Goal: Transaction & Acquisition: Purchase product/service

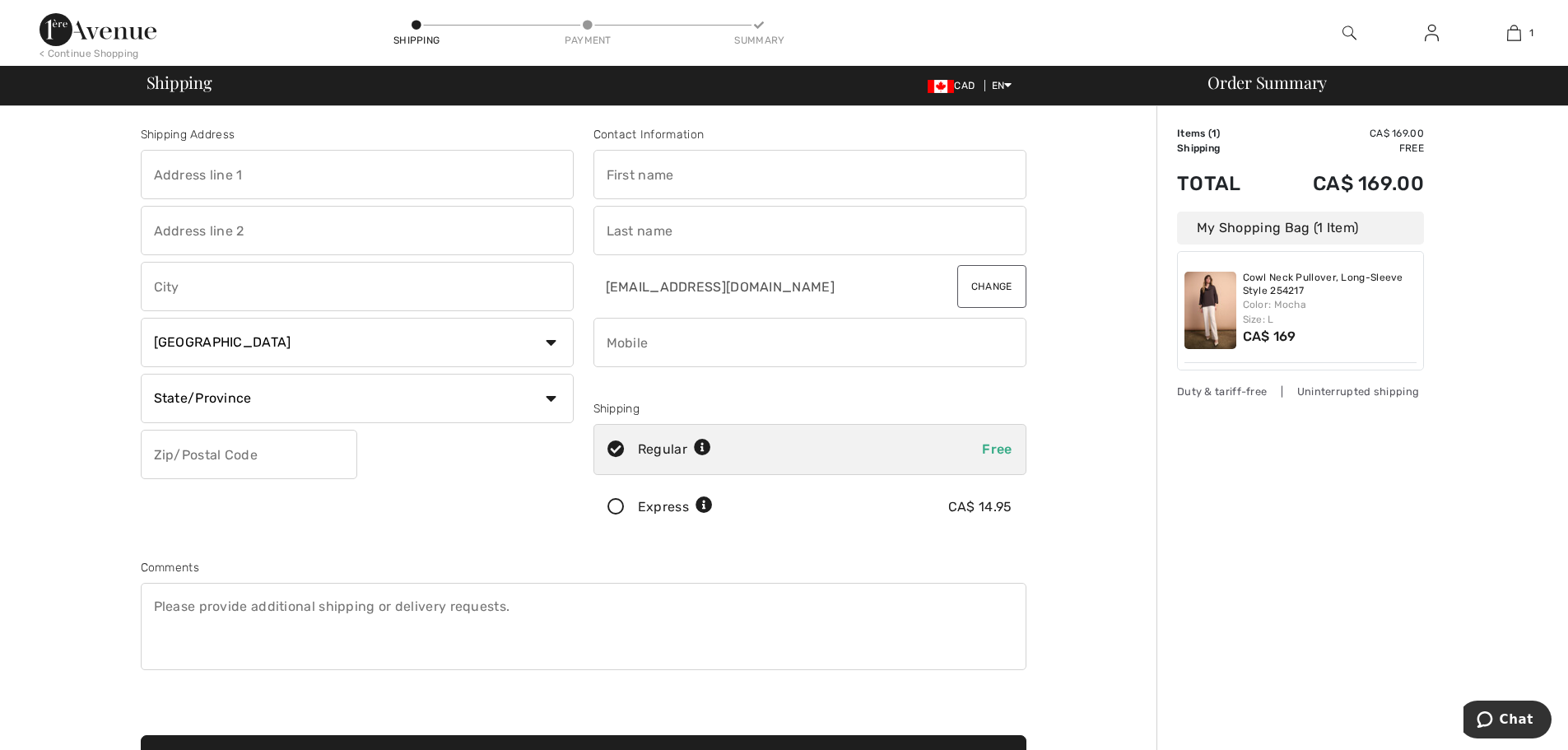
click at [739, 172] on input "text" at bounding box center [810, 175] width 433 height 49
type input "[PERSON_NAME]"
type input "[STREET_ADDRESS]"
type input "Markham"
select select "ON"
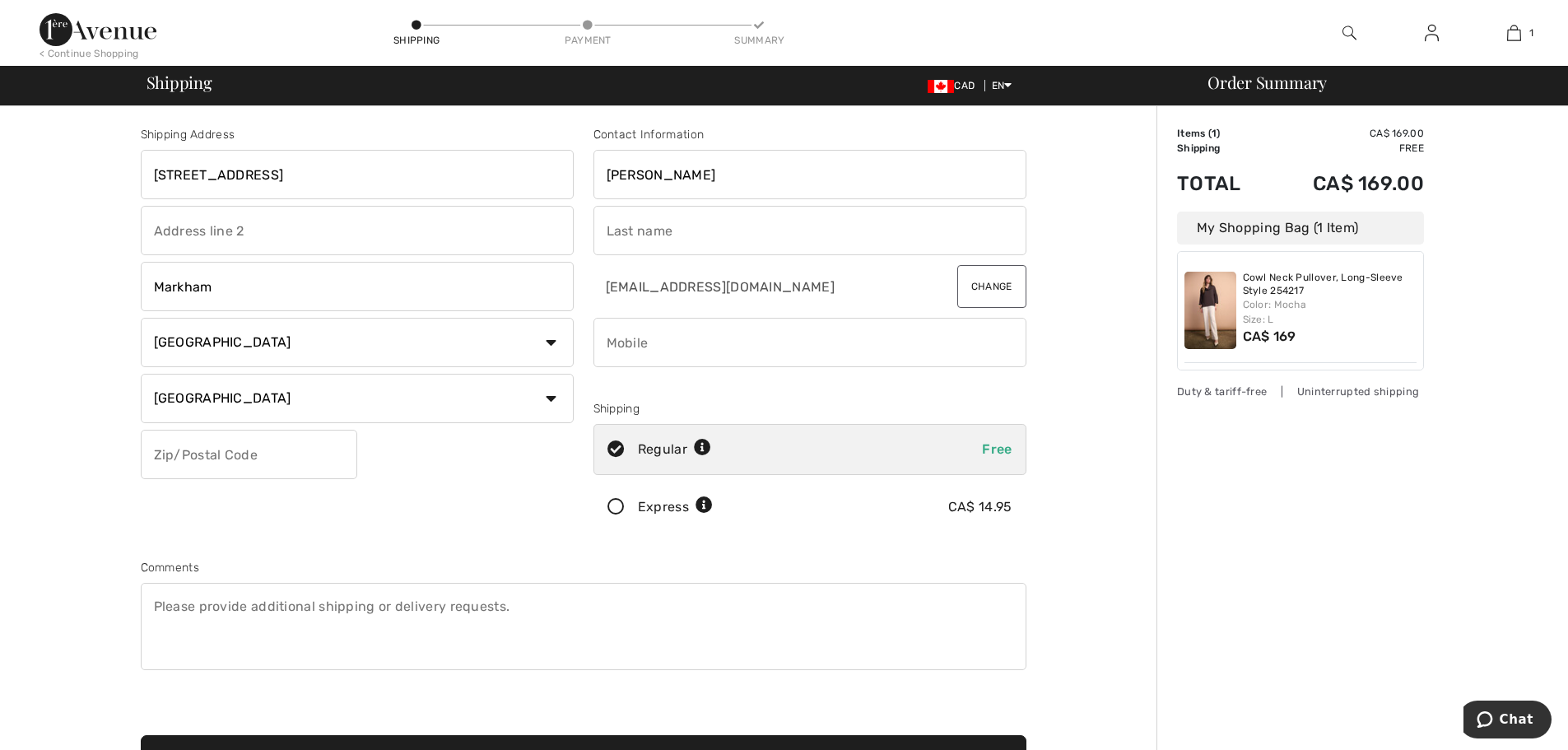
type input "L3R 5G1"
type input "Seevaratnam"
type input "4162586759"
type input "L3R5G1"
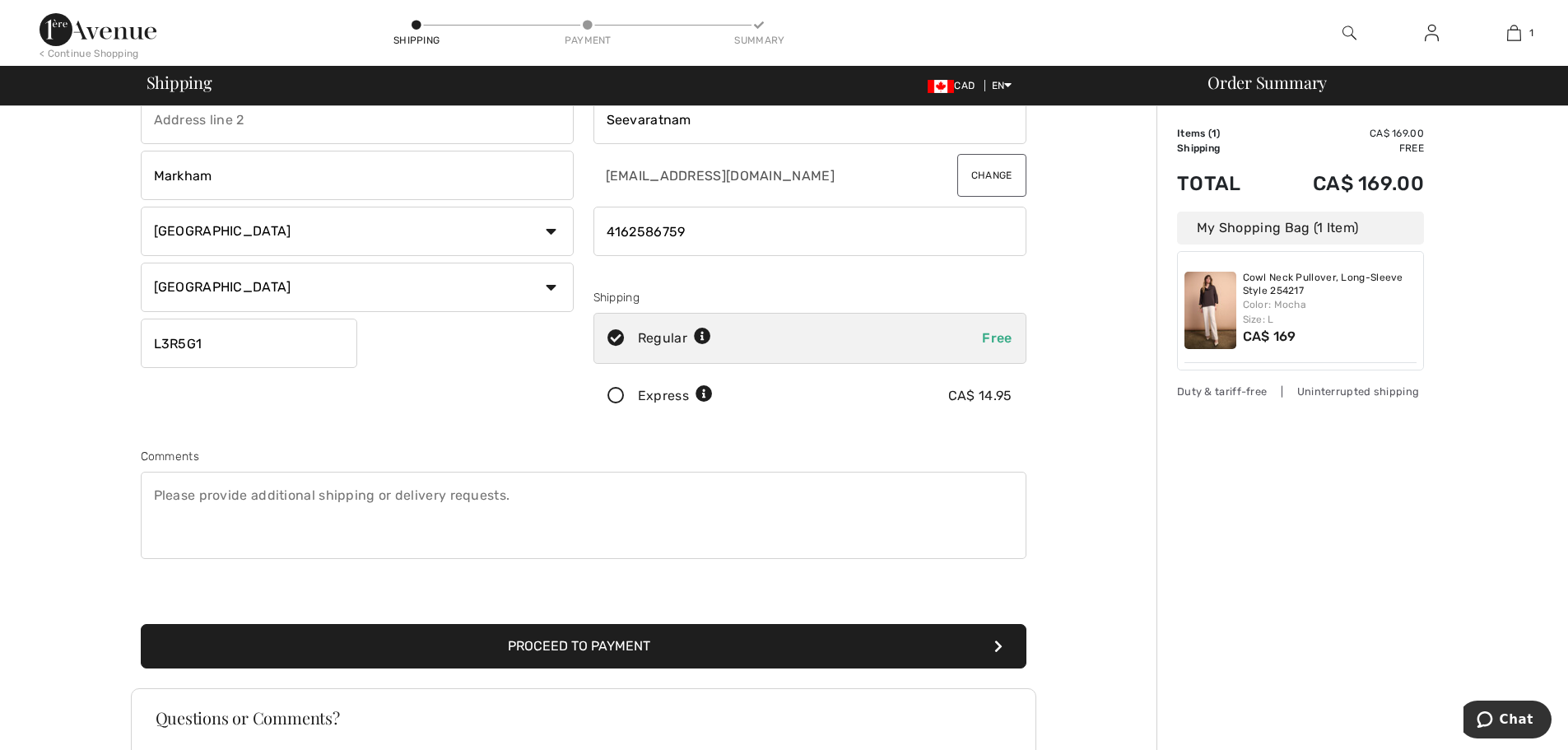
scroll to position [112, 0]
click at [586, 649] on button "Proceed to Payment" at bounding box center [584, 645] width 885 height 45
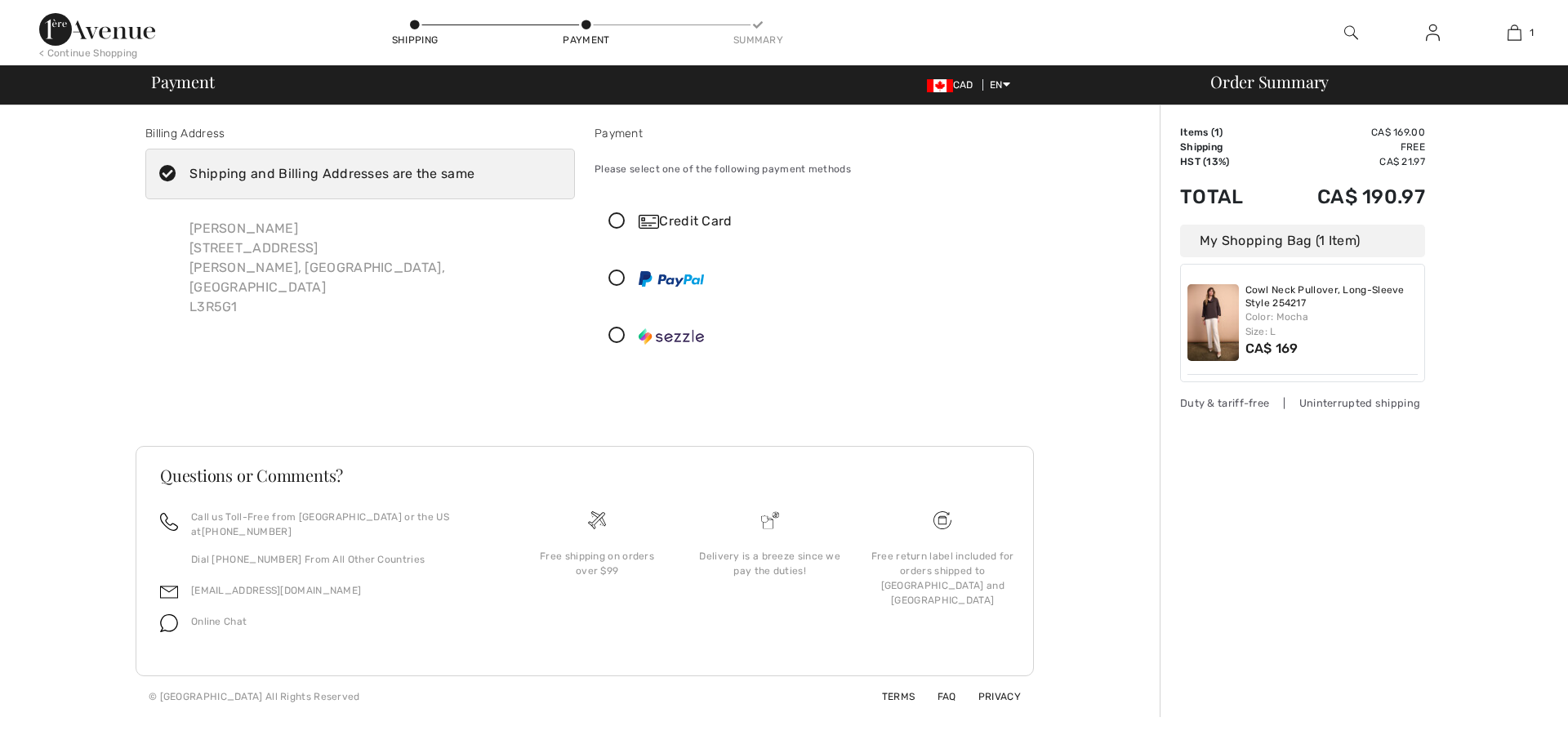
checkbox input "true"
click at [618, 217] on icon at bounding box center [617, 222] width 43 height 17
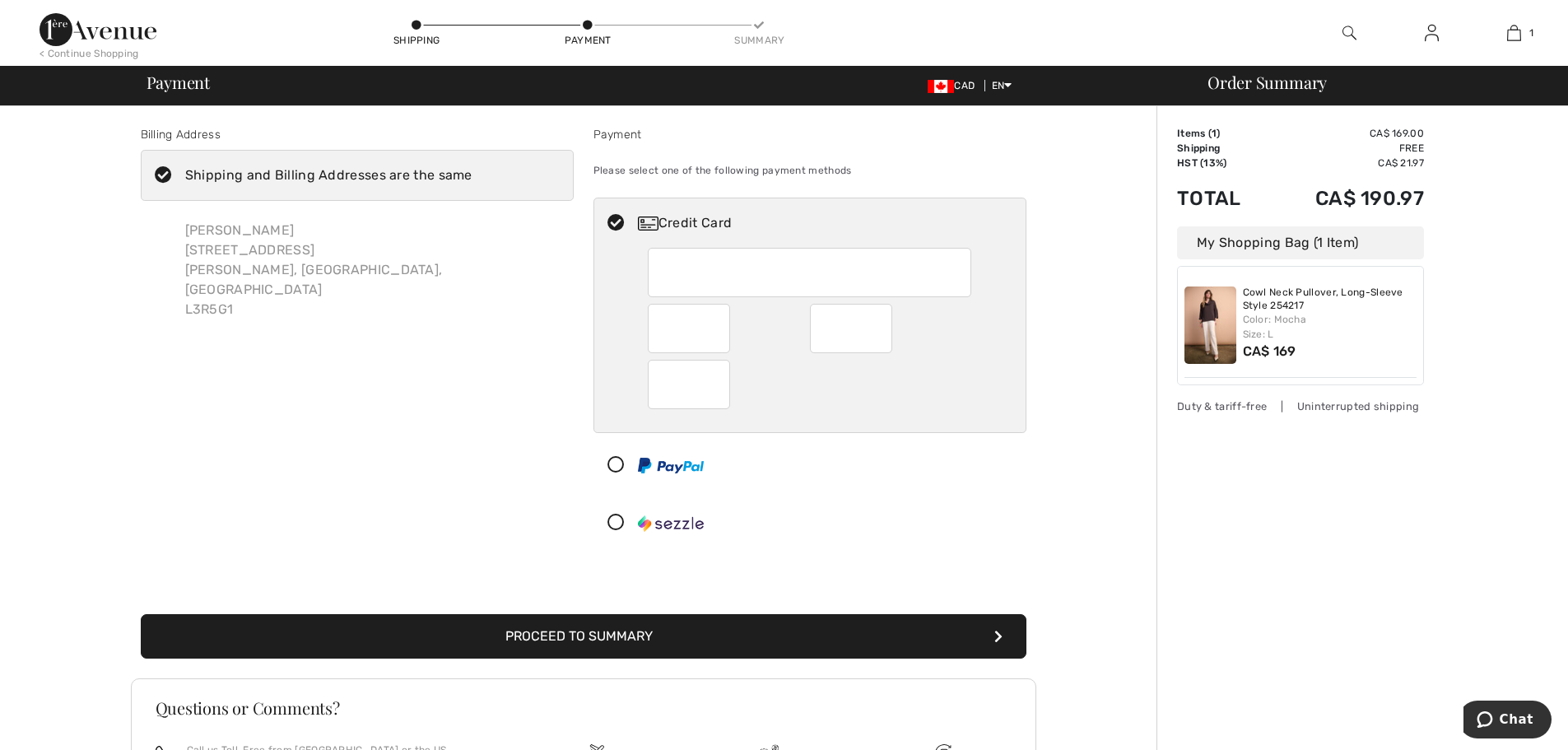
click at [637, 640] on button "Proceed to Summary" at bounding box center [584, 636] width 885 height 45
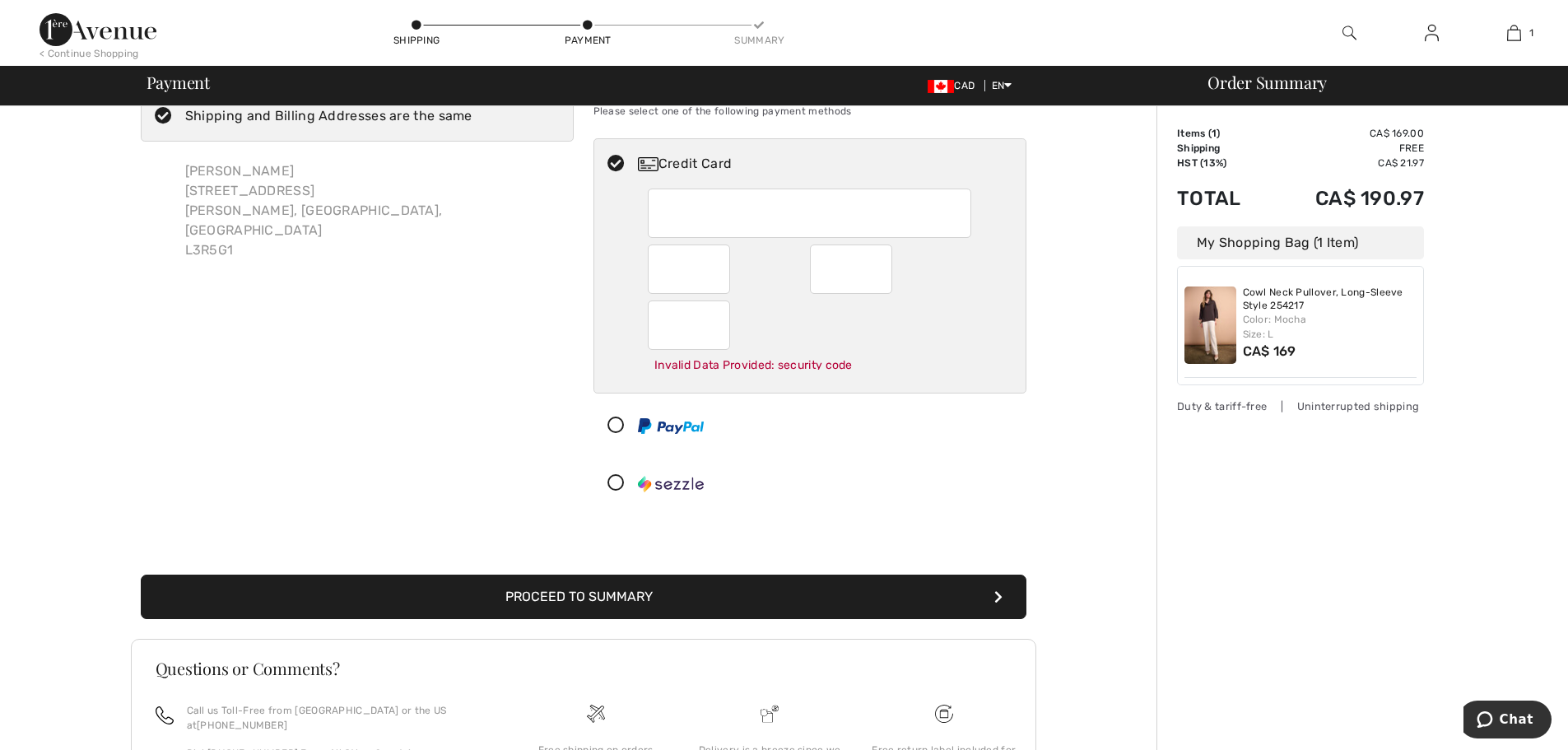
scroll to position [66, 0]
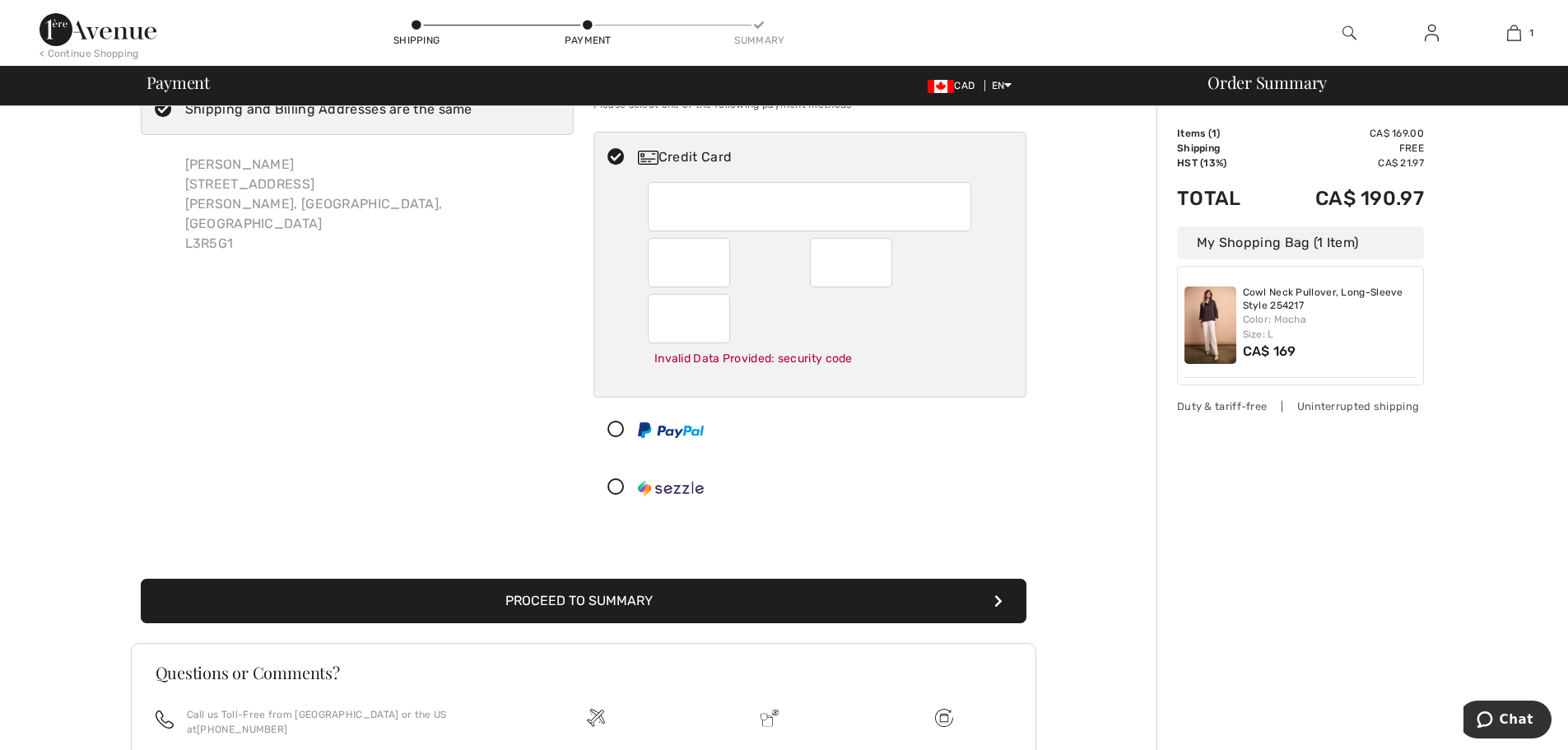
click at [622, 604] on button "Proceed to Summary" at bounding box center [584, 601] width 885 height 45
click at [675, 600] on button "Proceed to Summary" at bounding box center [584, 601] width 885 height 45
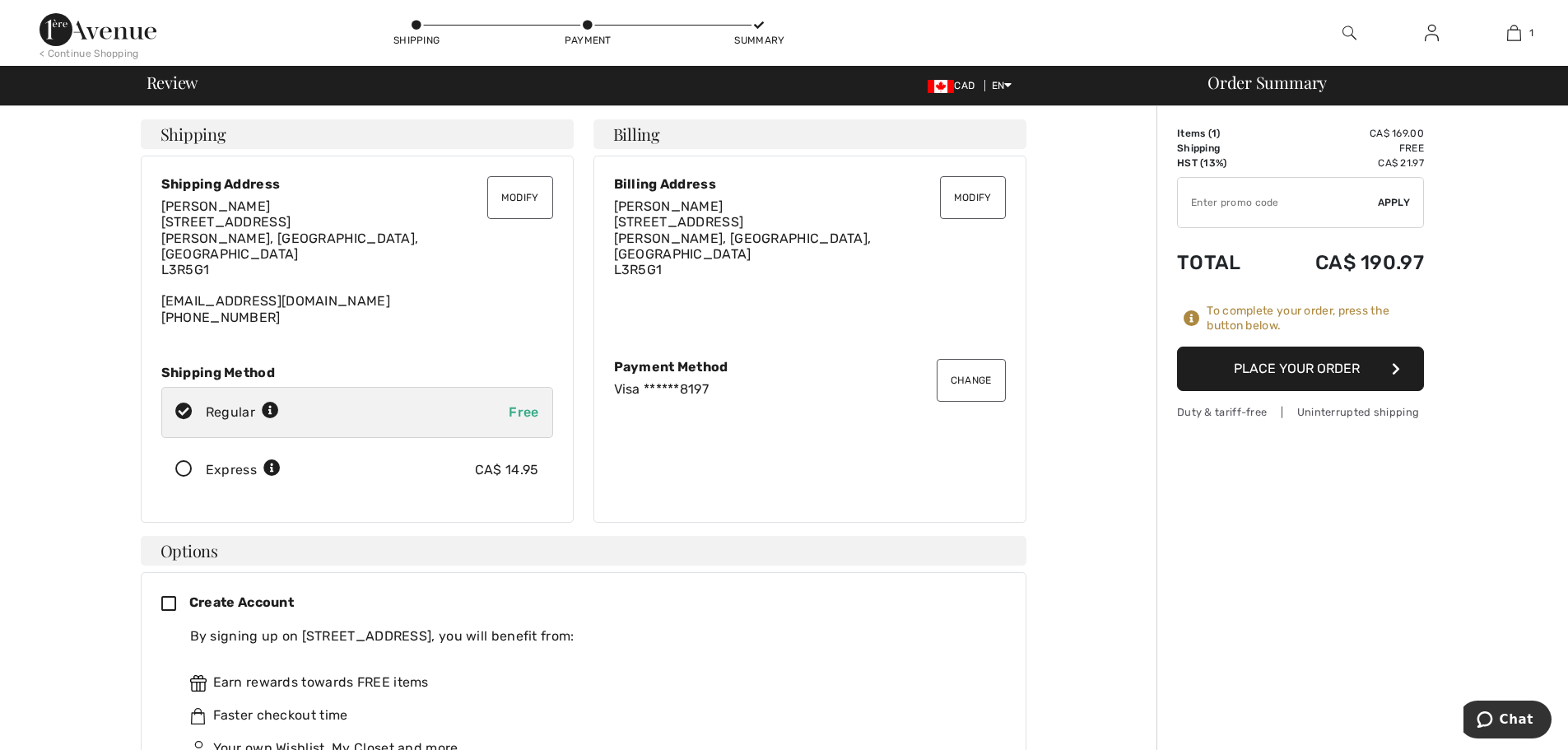
click at [1325, 367] on button "Place Your Order" at bounding box center [1301, 368] width 247 height 45
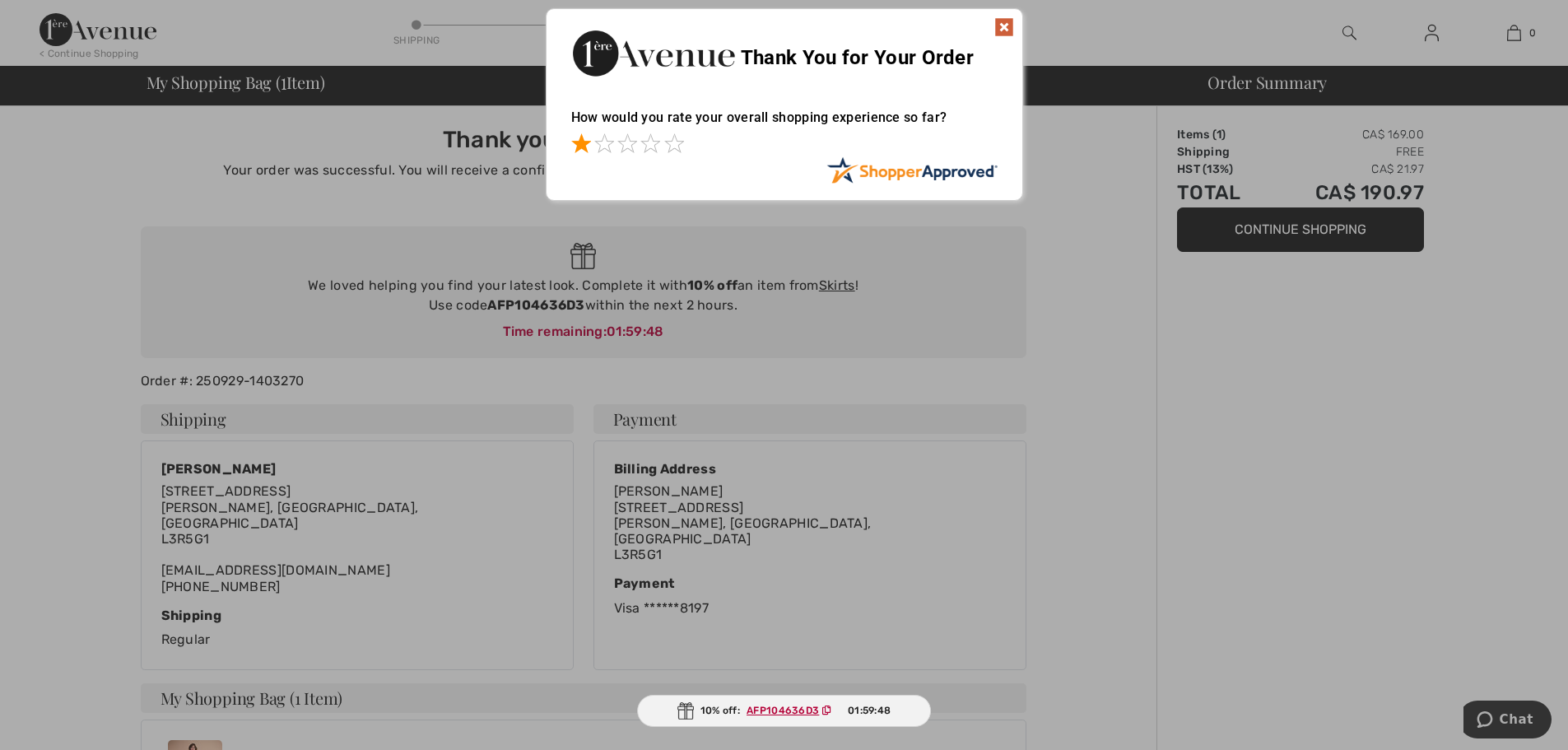
click at [580, 151] on span at bounding box center [581, 143] width 20 height 20
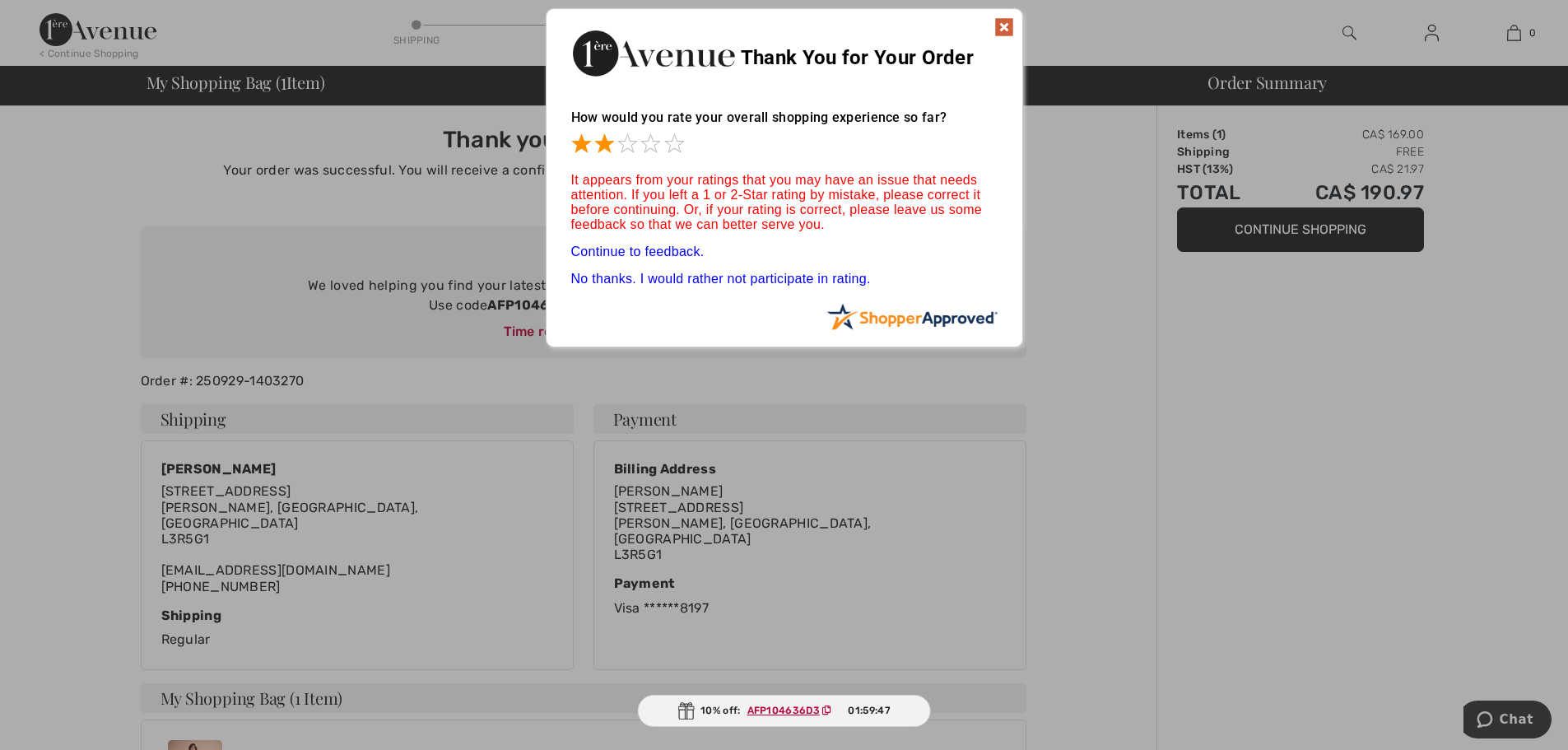
drag, startPoint x: 603, startPoint y: 145, endPoint x: 622, endPoint y: 145, distance: 19.0
click at [604, 145] on span at bounding box center [604, 143] width 20 height 20
click at [624, 145] on span at bounding box center [627, 143] width 20 height 20
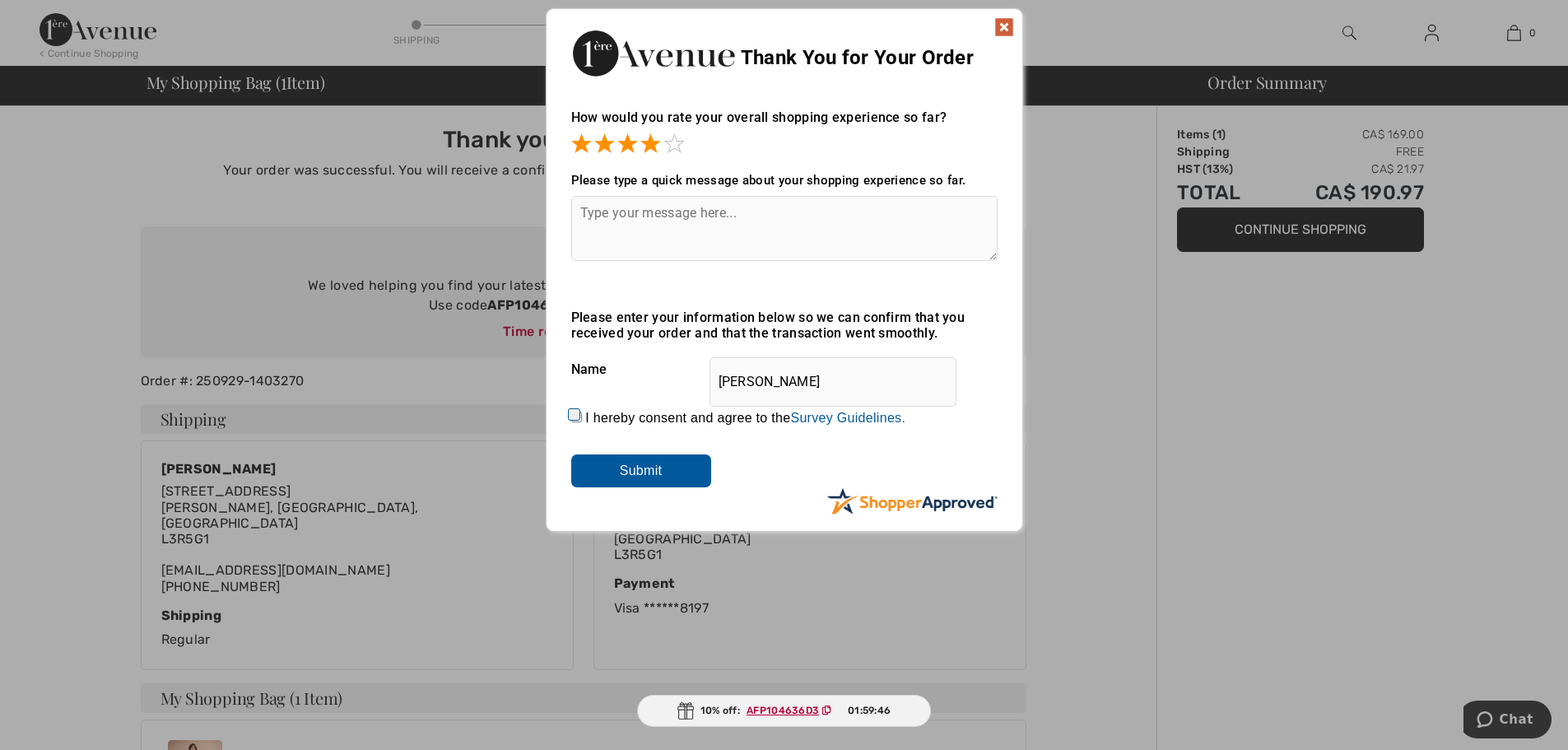
click at [646, 142] on span at bounding box center [650, 143] width 20 height 20
click at [683, 142] on span at bounding box center [674, 143] width 20 height 20
click at [571, 415] on input "I hereby consent and agree to the By submitting a review, you grant permission …" at bounding box center [576, 416] width 11 height 11
checkbox input "true"
click at [643, 476] on input "Submit" at bounding box center [641, 471] width 140 height 33
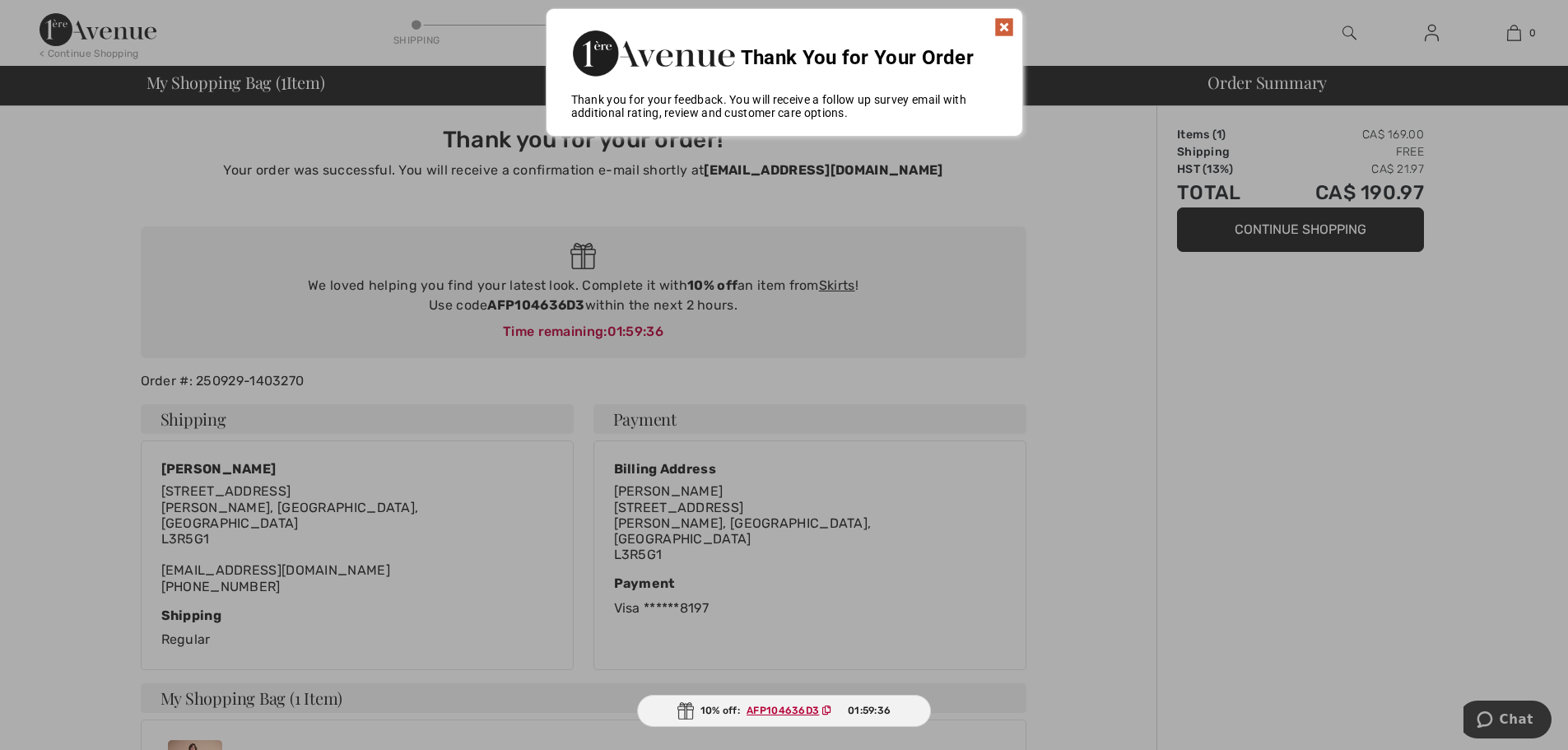
click at [994, 30] on img at bounding box center [1004, 27] width 20 height 20
